Goal: Task Accomplishment & Management: Manage account settings

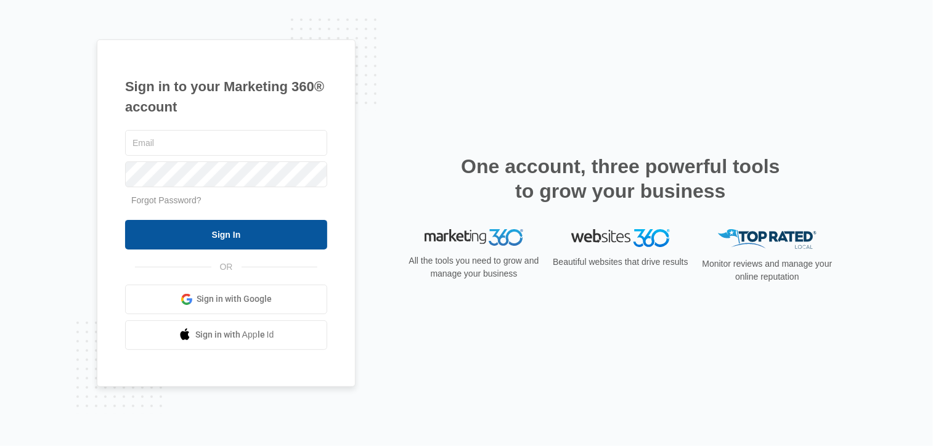
type input "[PERSON_NAME][EMAIL_ADDRESS][DOMAIN_NAME]"
click at [226, 235] on input "Sign In" at bounding box center [226, 235] width 202 height 30
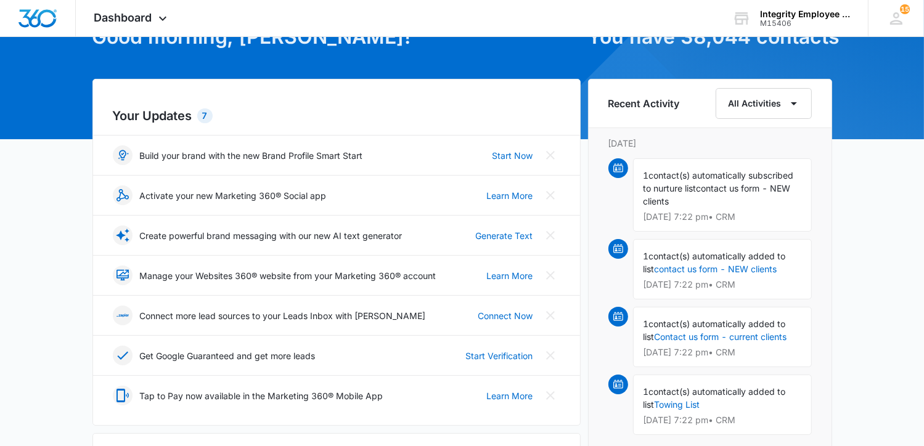
scroll to position [308, 0]
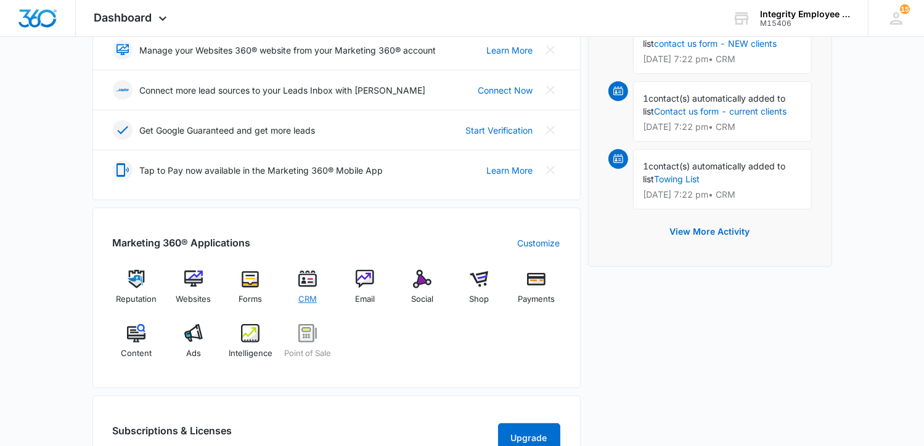
click at [305, 285] on img at bounding box center [307, 279] width 18 height 18
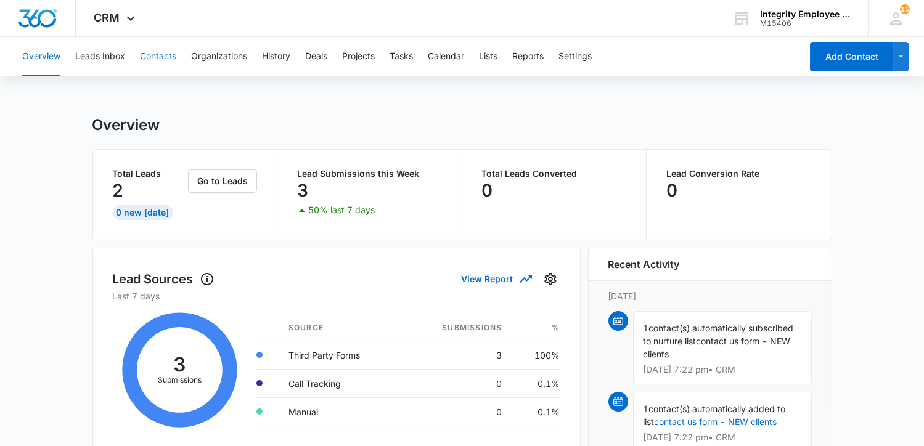
click at [165, 56] on button "Contacts" at bounding box center [158, 56] width 36 height 39
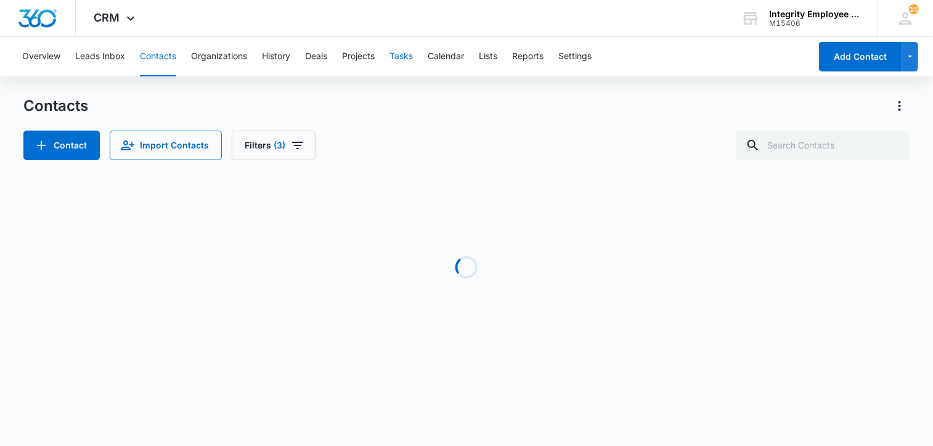
click at [398, 54] on button "Tasks" at bounding box center [401, 56] width 23 height 39
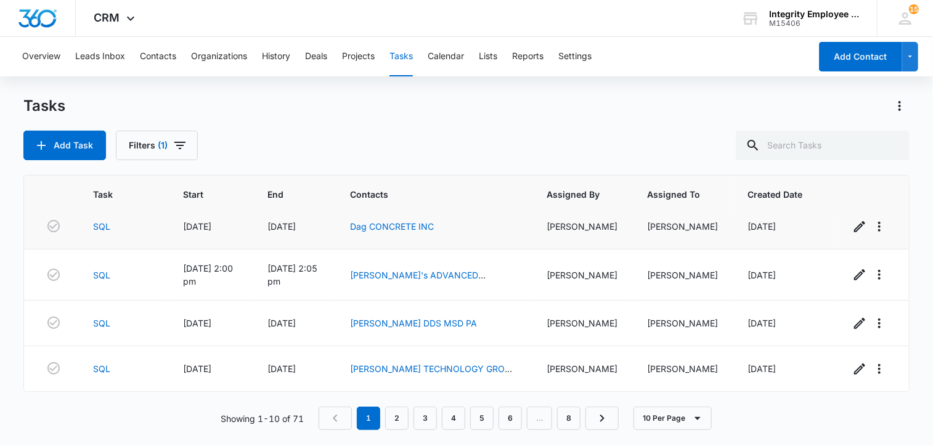
scroll to position [286, 0]
click at [437, 419] on link "3" at bounding box center [425, 418] width 23 height 23
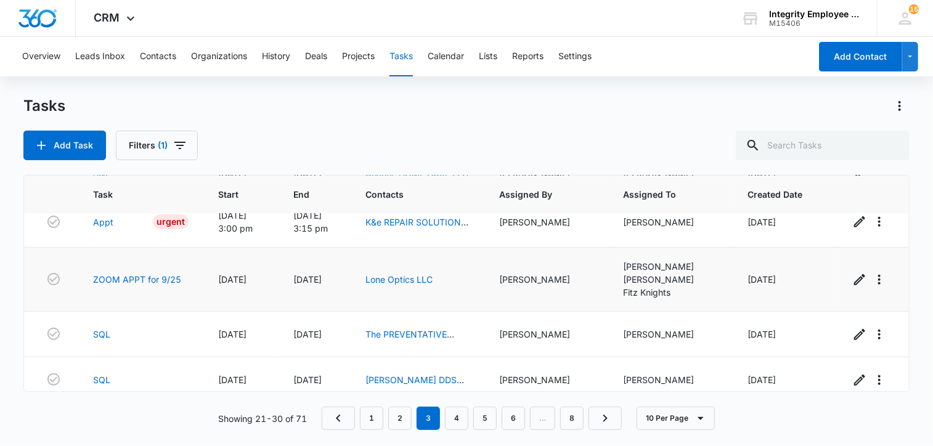
scroll to position [322, 0]
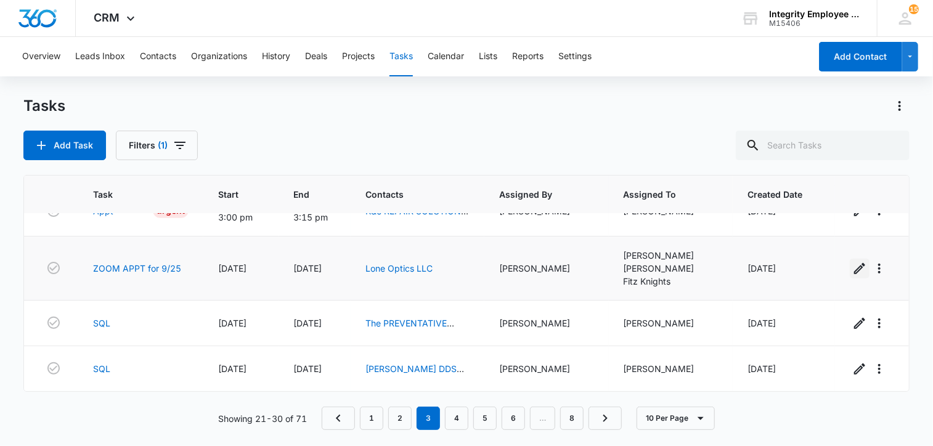
click at [853, 269] on icon "button" at bounding box center [860, 268] width 15 height 15
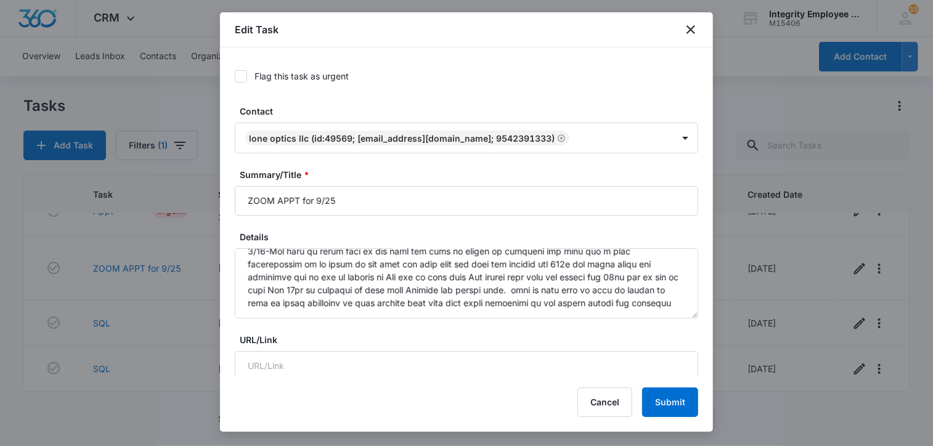
scroll to position [129, 0]
click at [685, 33] on icon "close" at bounding box center [691, 29] width 15 height 15
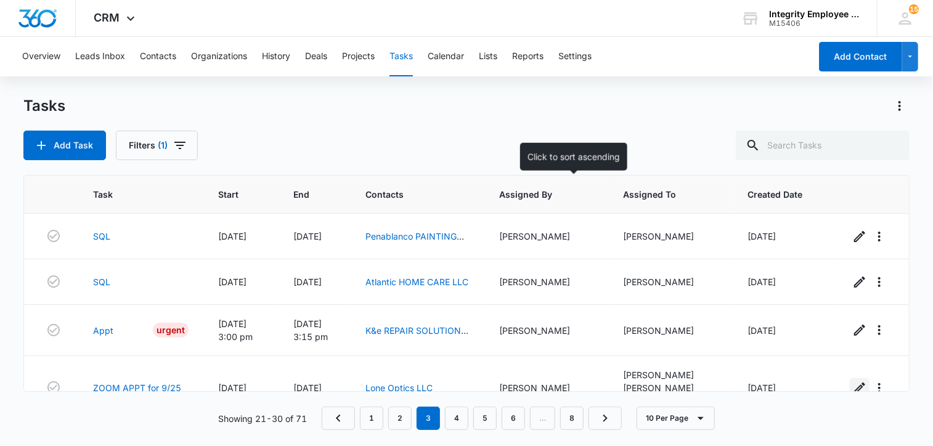
scroll to position [74, 0]
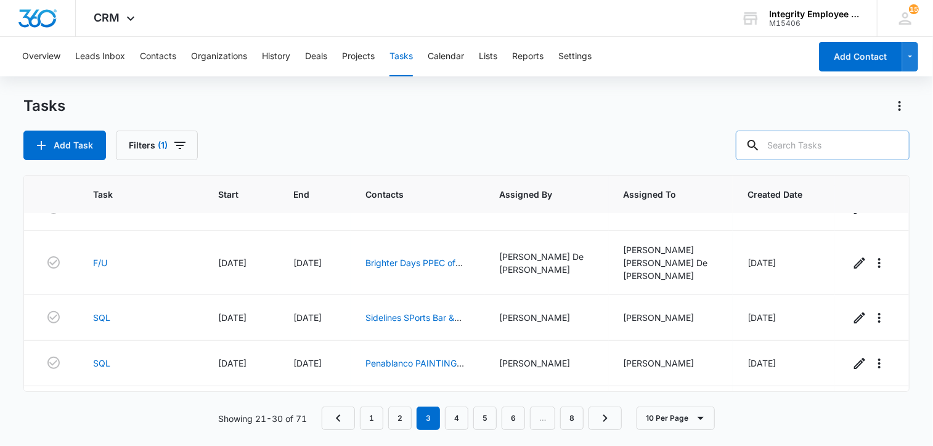
click at [794, 141] on input "text" at bounding box center [823, 146] width 174 height 30
type input "Preventative Maintenance"
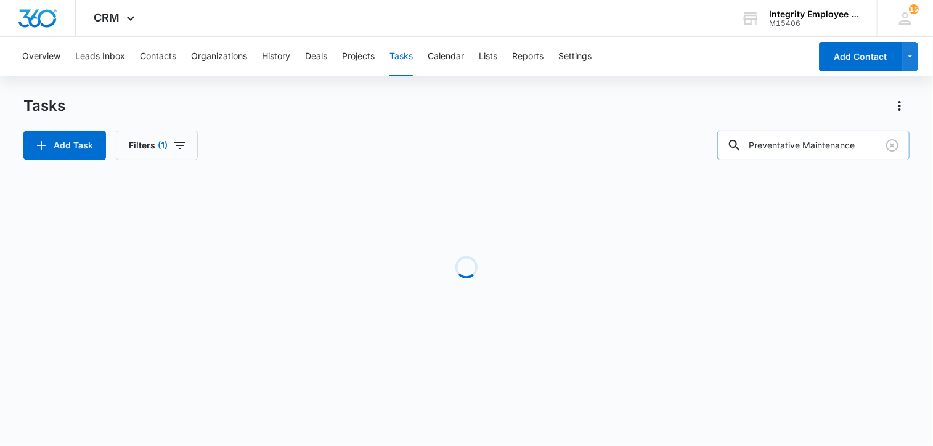
scroll to position [0, 0]
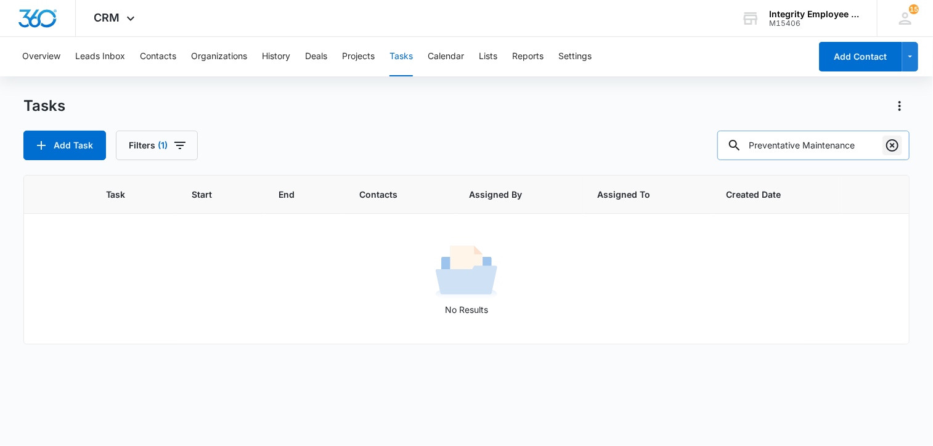
click at [893, 147] on icon "Clear" at bounding box center [892, 145] width 15 height 15
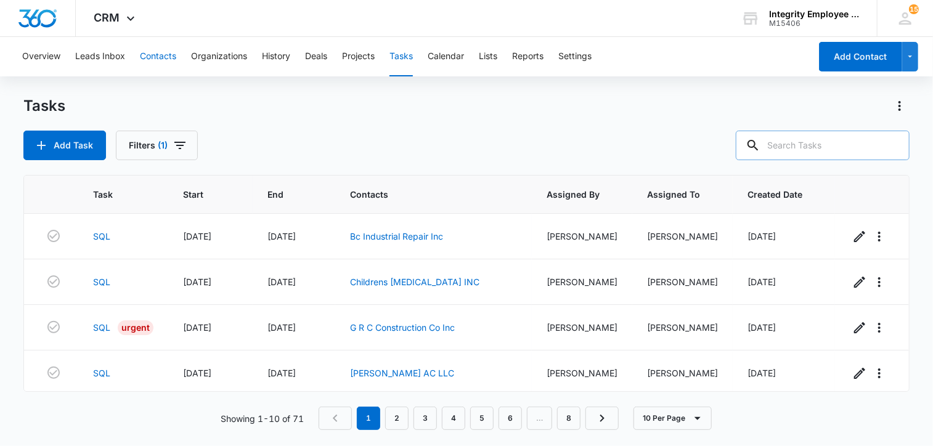
click at [157, 54] on button "Contacts" at bounding box center [158, 56] width 36 height 39
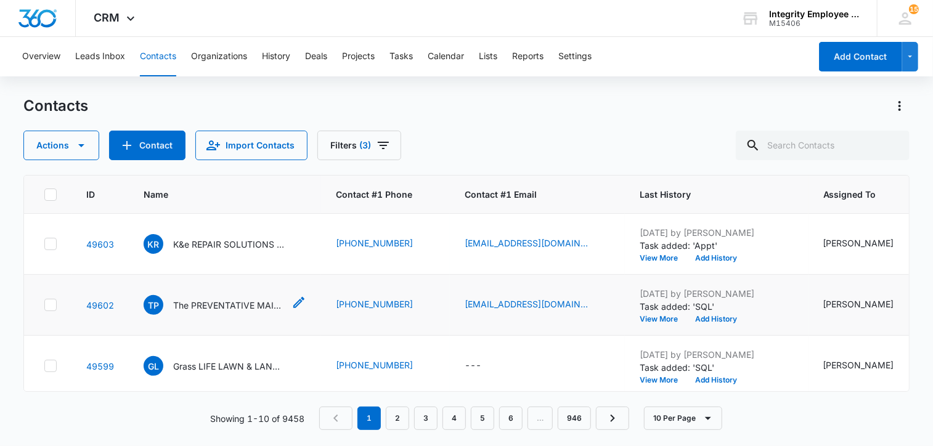
click at [223, 302] on p "The PREVENTATIVE MAINTENANCE TEAM LLC" at bounding box center [228, 305] width 111 height 13
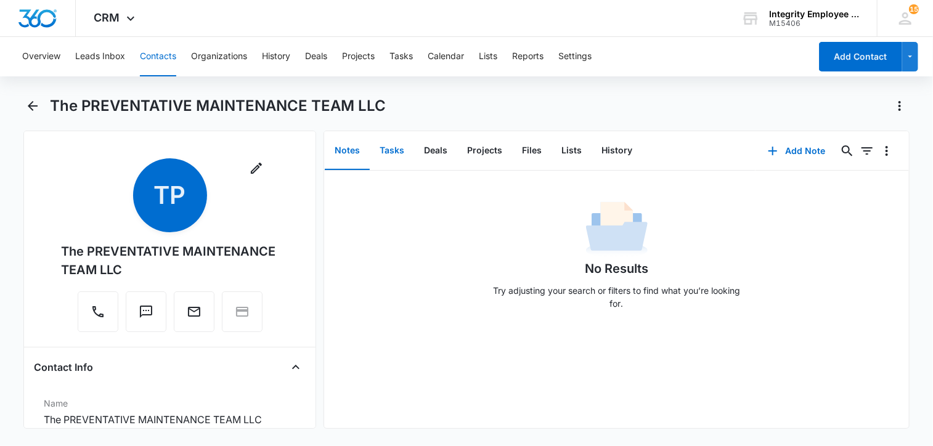
click at [395, 150] on button "Tasks" at bounding box center [392, 151] width 44 height 38
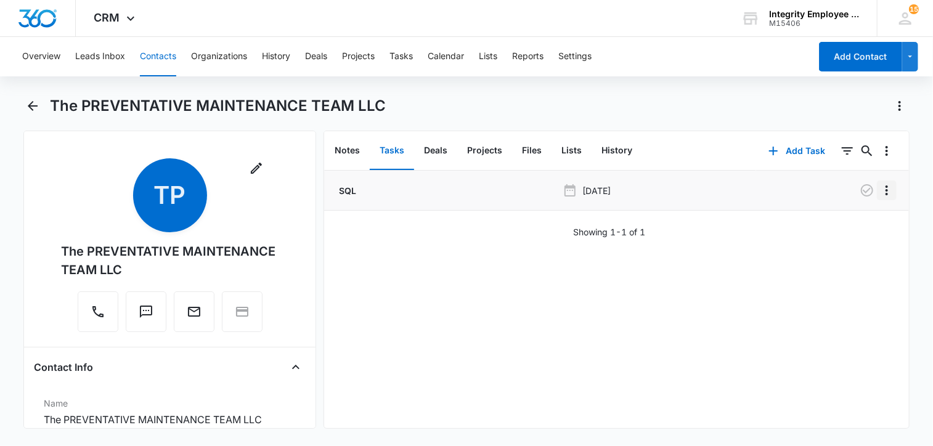
click at [880, 192] on icon "Overflow Menu" at bounding box center [887, 190] width 15 height 15
click at [834, 227] on div "Edit" at bounding box center [845, 225] width 26 height 9
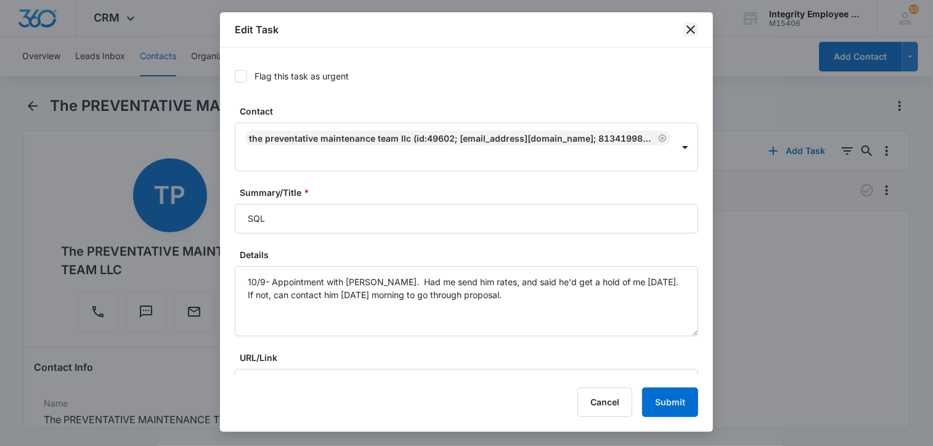
click at [689, 30] on icon "close" at bounding box center [691, 29] width 15 height 15
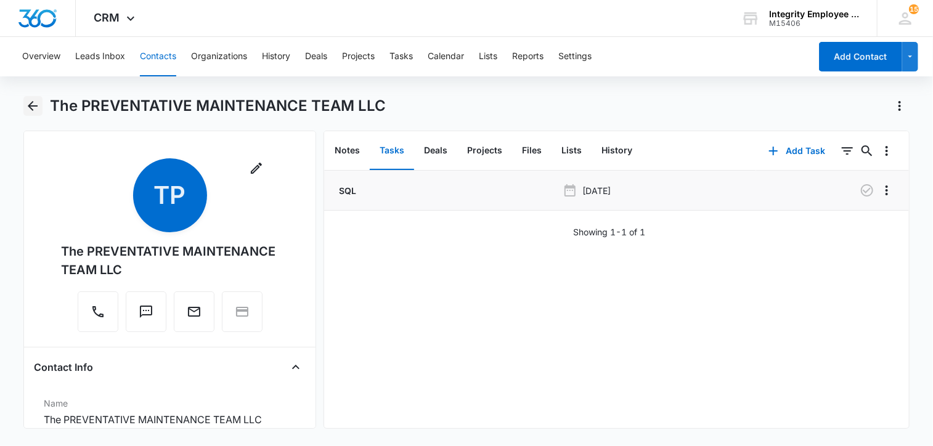
click at [35, 104] on icon "Back" at bounding box center [32, 106] width 15 height 15
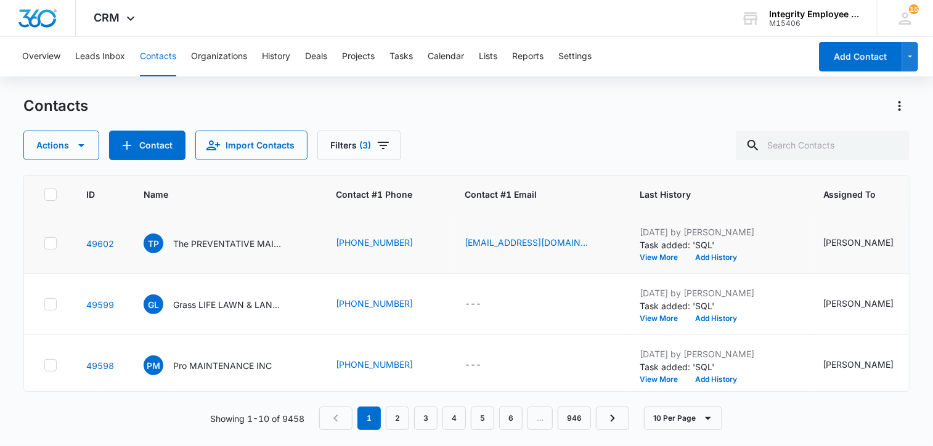
scroll to position [123, 0]
click at [215, 240] on p "Grass LIFE LAWN & LANDSCAPING LLC" at bounding box center [228, 243] width 111 height 13
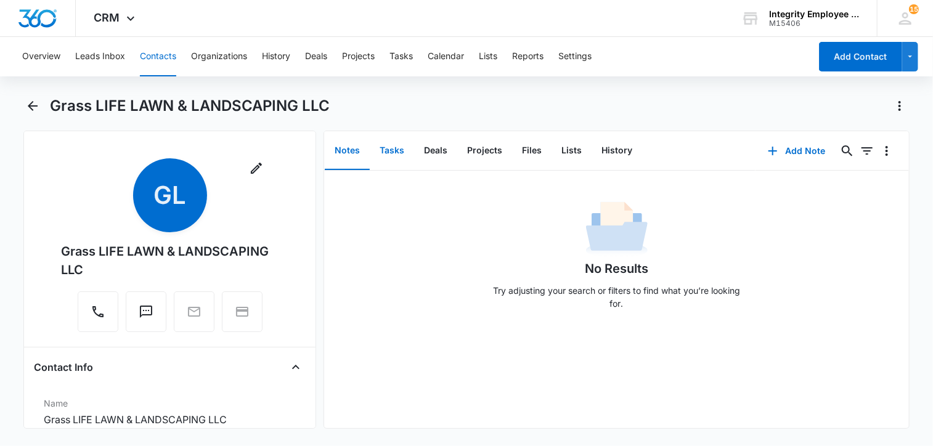
click at [396, 150] on button "Tasks" at bounding box center [392, 151] width 44 height 38
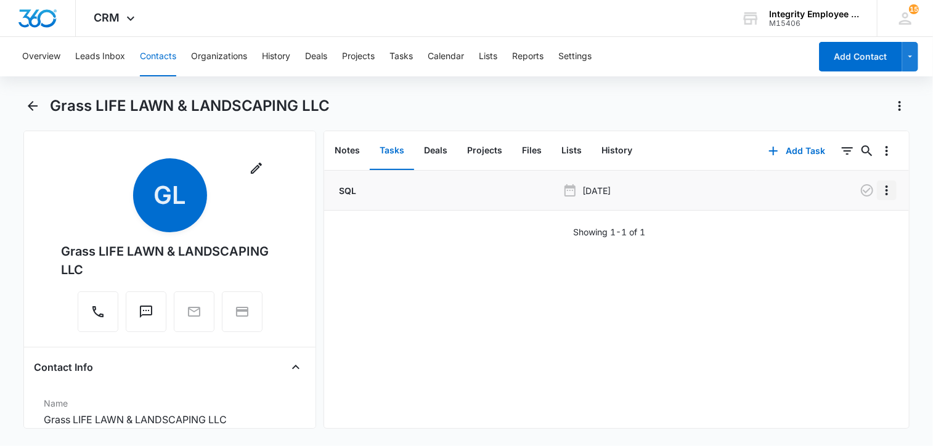
click at [880, 195] on icon "Overflow Menu" at bounding box center [887, 190] width 15 height 15
click at [851, 221] on div "Edit" at bounding box center [845, 225] width 26 height 9
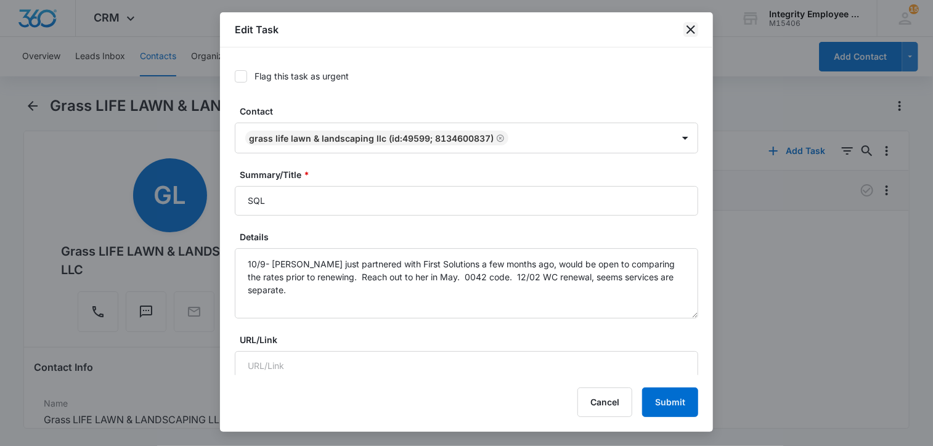
click at [688, 29] on icon "close" at bounding box center [691, 29] width 15 height 15
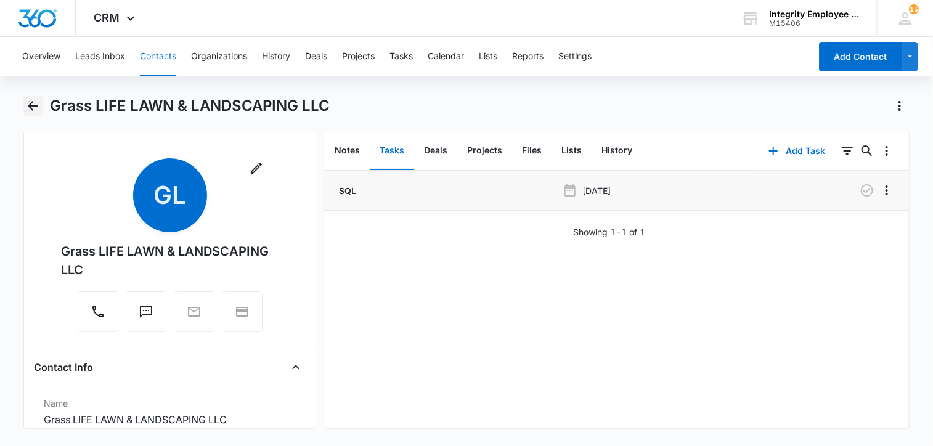
click at [27, 113] on icon "Back" at bounding box center [32, 106] width 15 height 15
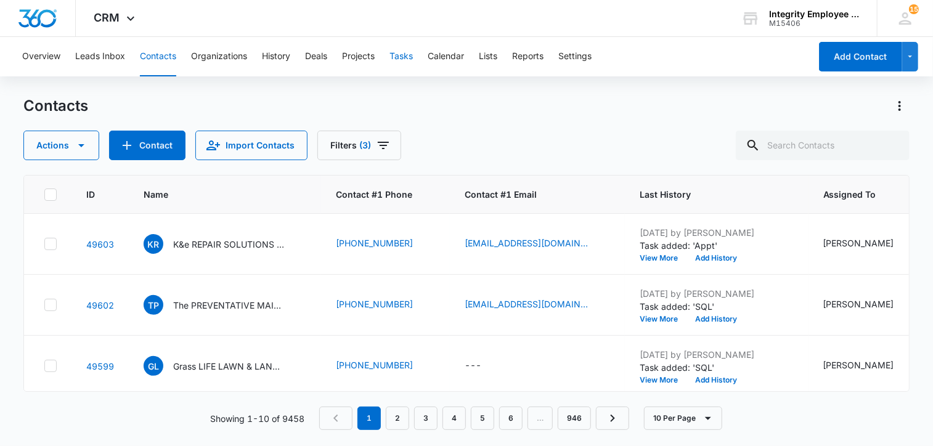
click at [407, 54] on button "Tasks" at bounding box center [401, 56] width 23 height 39
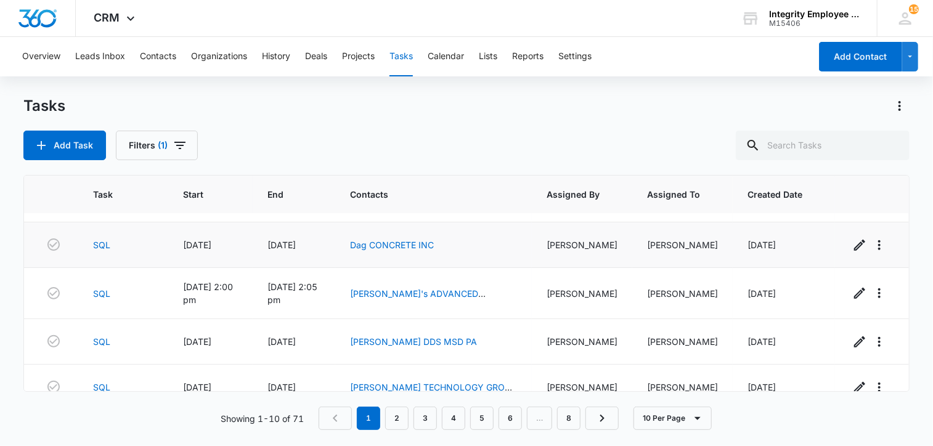
scroll to position [286, 0]
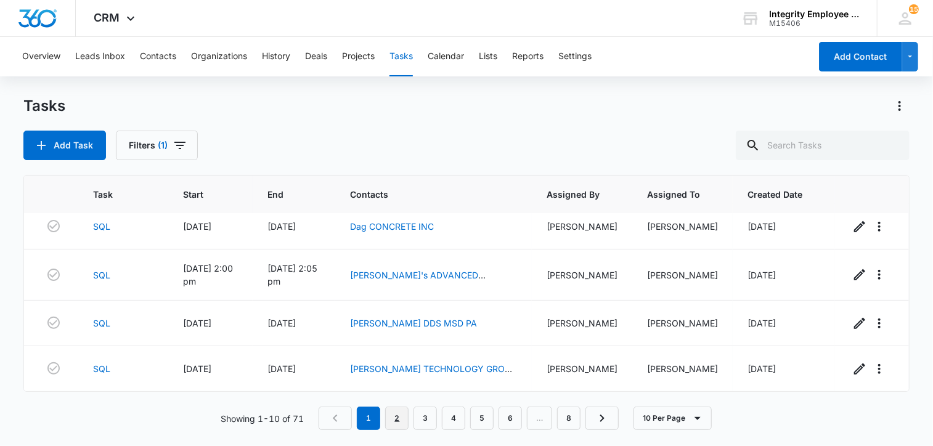
click at [398, 423] on link "2" at bounding box center [396, 418] width 23 height 23
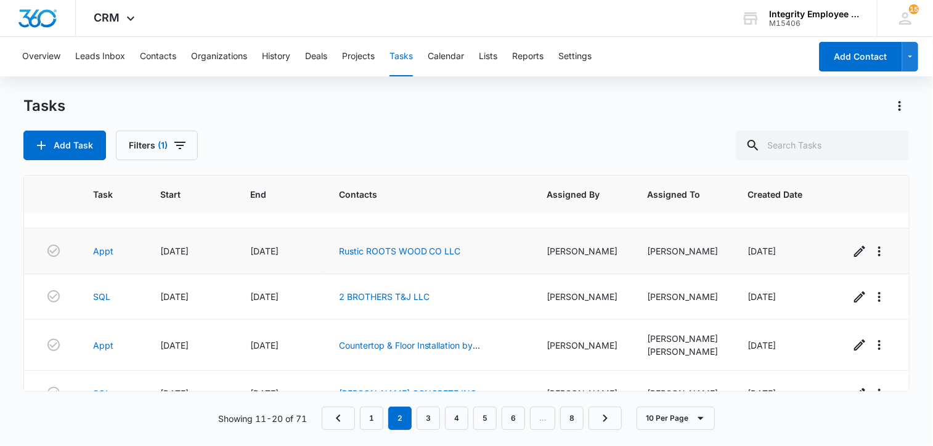
scroll to position [106, 0]
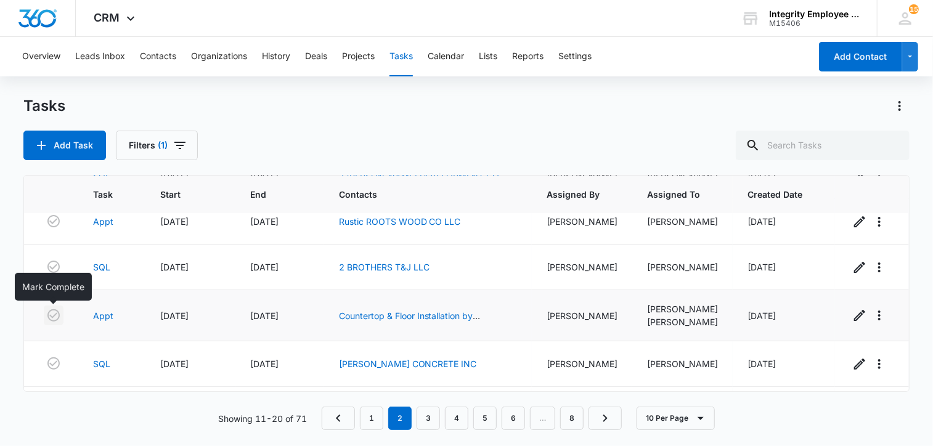
click at [51, 316] on icon "button" at bounding box center [53, 315] width 15 height 15
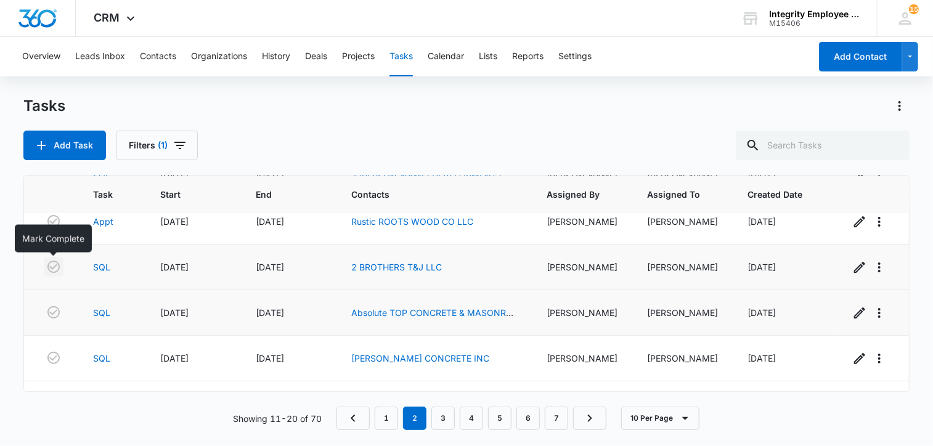
click at [52, 268] on icon "button" at bounding box center [53, 267] width 12 height 12
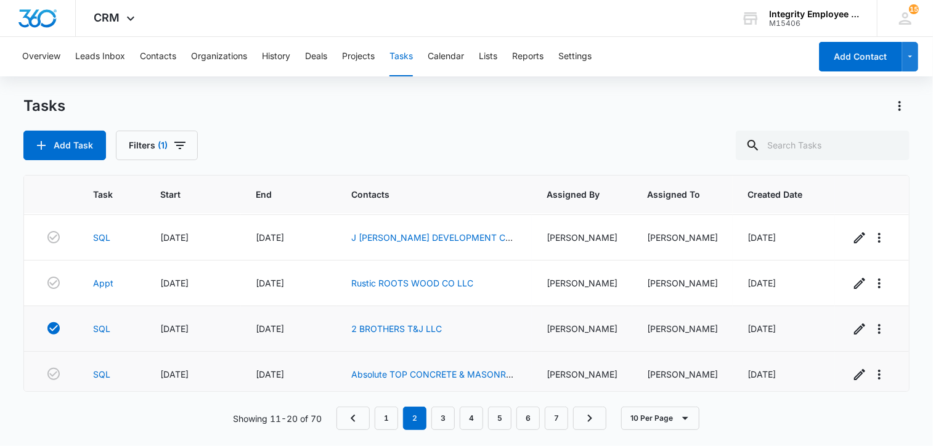
scroll to position [0, 0]
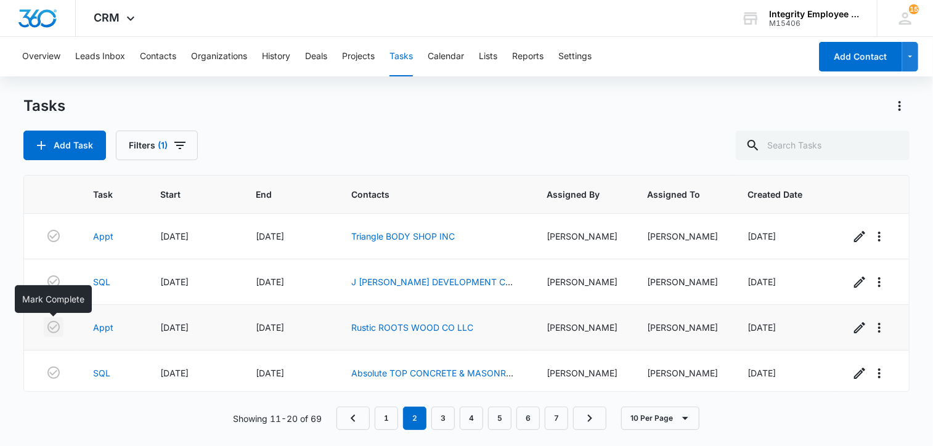
click at [50, 325] on icon "button" at bounding box center [53, 327] width 15 height 15
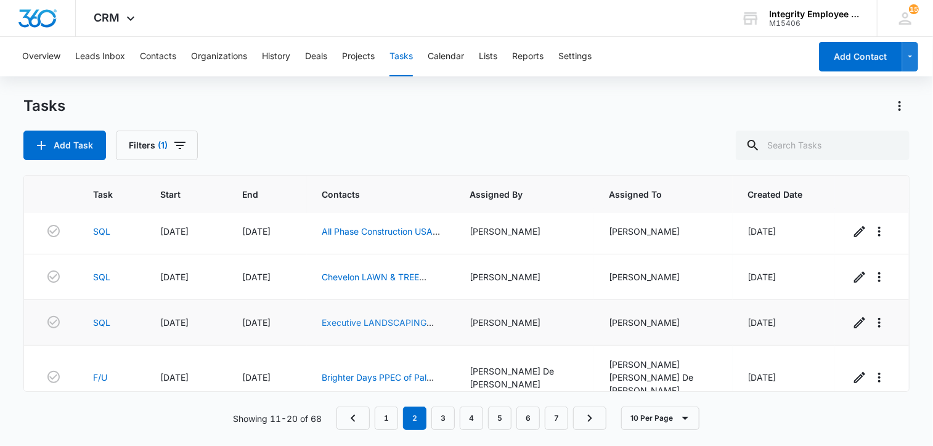
scroll to position [305, 0]
